Goal: Information Seeking & Learning: Learn about a topic

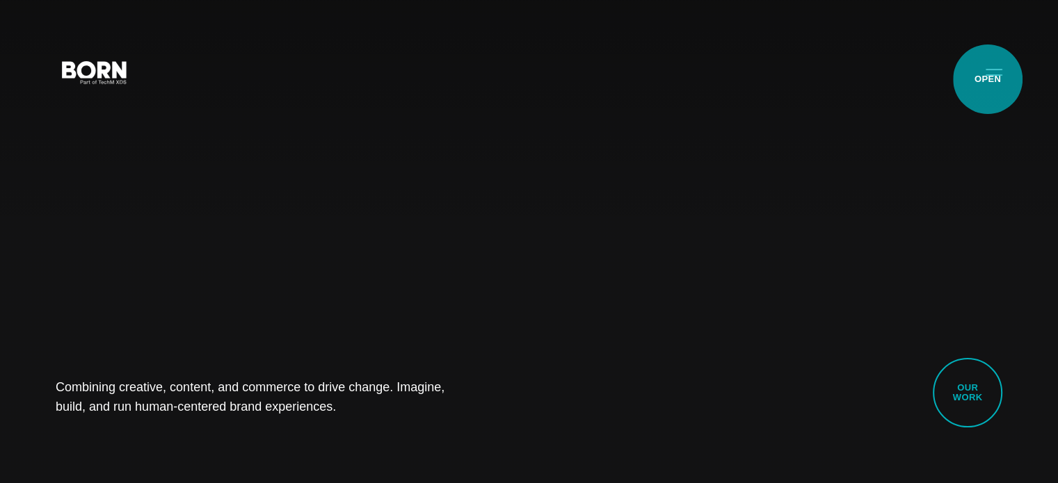
click at [988, 79] on button "Primary Menu" at bounding box center [993, 71] width 33 height 29
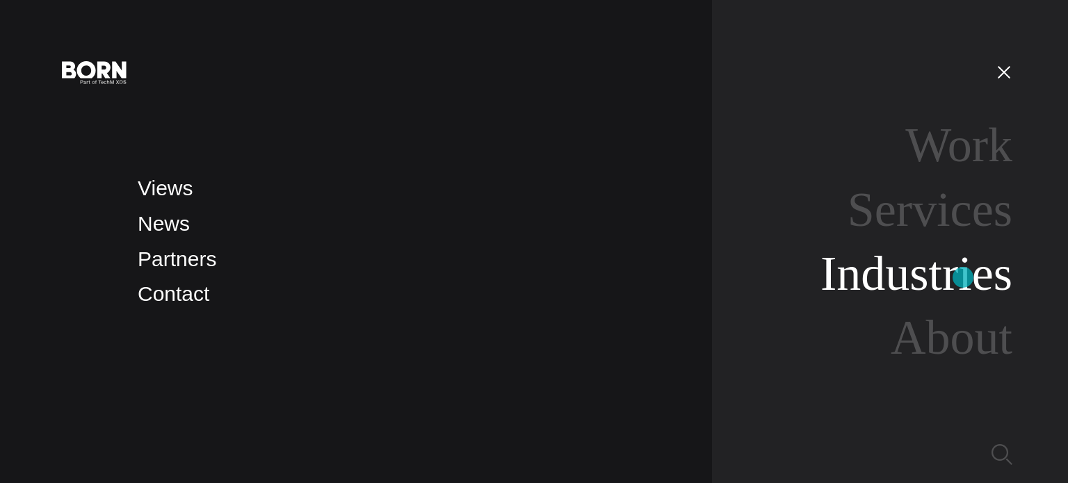
click at [963, 277] on link "Industries" at bounding box center [917, 274] width 192 height 54
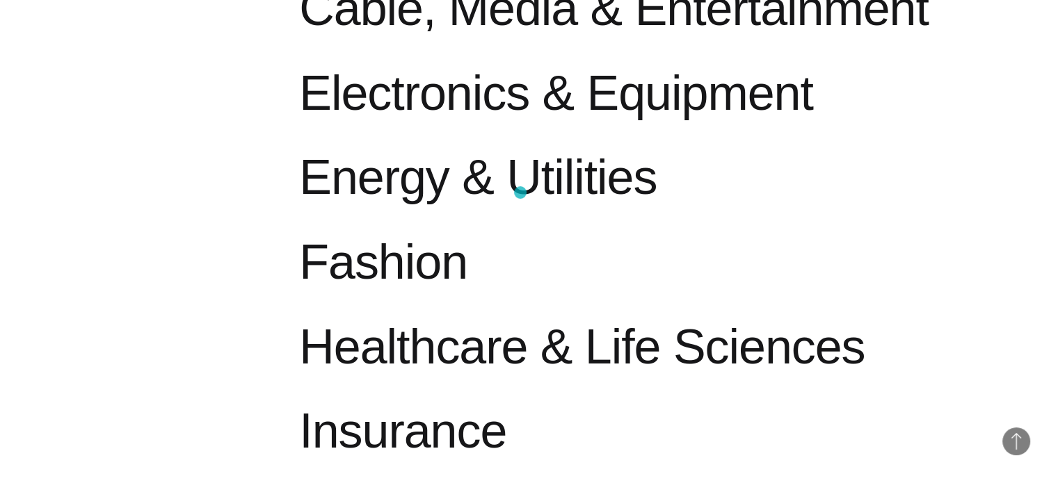
scroll to position [999, 0]
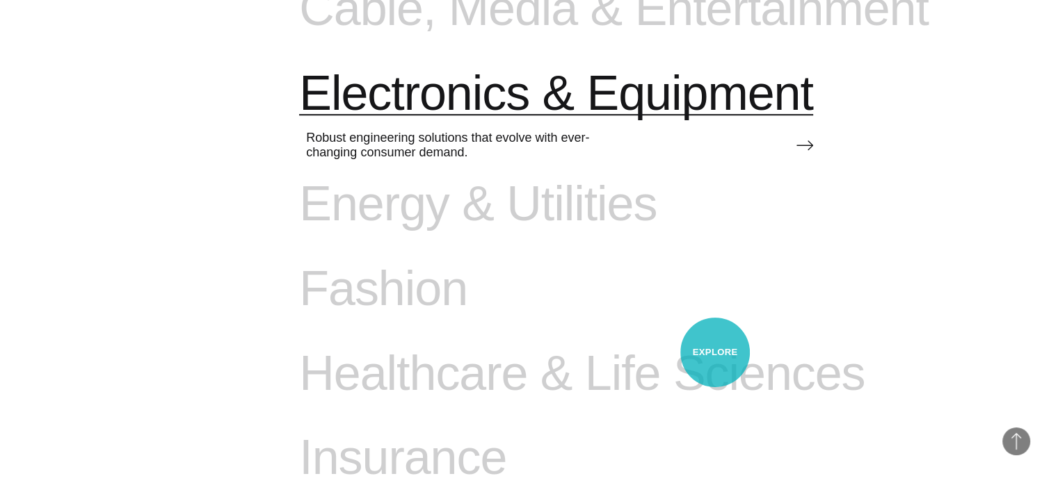
drag, startPoint x: 762, startPoint y: 291, endPoint x: 770, endPoint y: 144, distance: 147.6
click at [768, 261] on li "Fashion Lifestyle-driven storytelling and commerce experiences." at bounding box center [650, 303] width 703 height 85
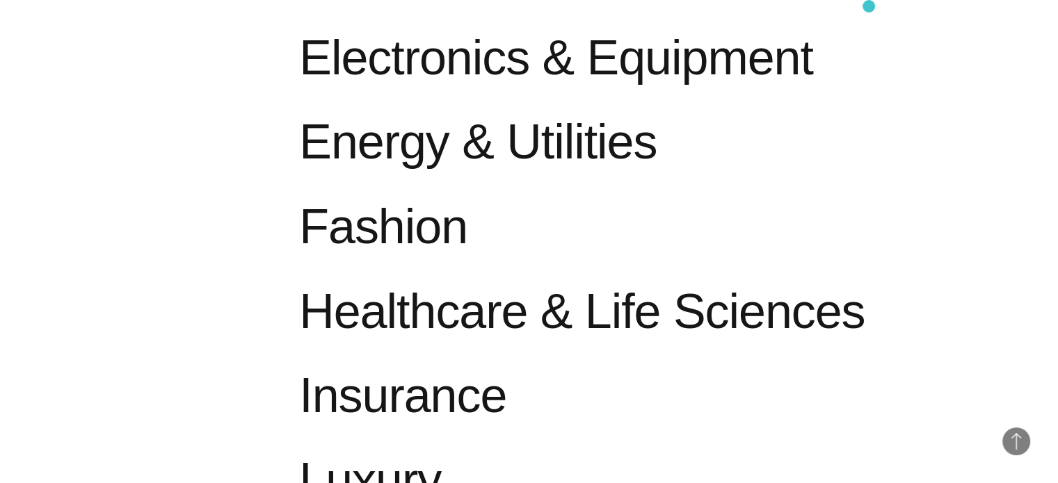
scroll to position [1031, 0]
